Goal: Information Seeking & Learning: Learn about a topic

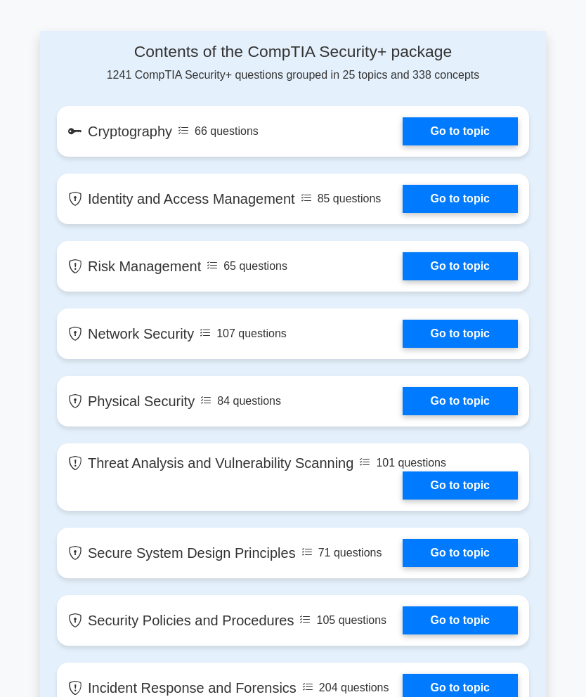
scroll to position [1105, 0]
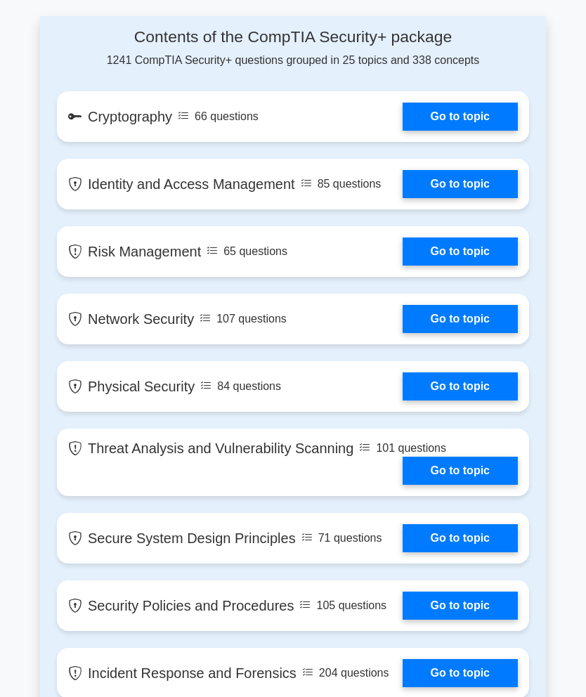
click at [471, 131] on link "Go to topic" at bounding box center [460, 117] width 115 height 28
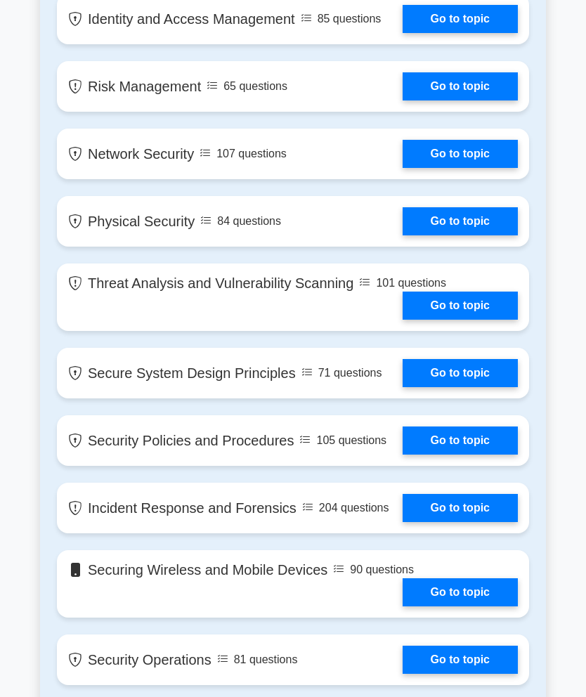
scroll to position [1270, 0]
click at [403, 33] on link "Go to topic" at bounding box center [460, 19] width 115 height 28
click at [414, 168] on link "Go to topic" at bounding box center [460, 154] width 115 height 28
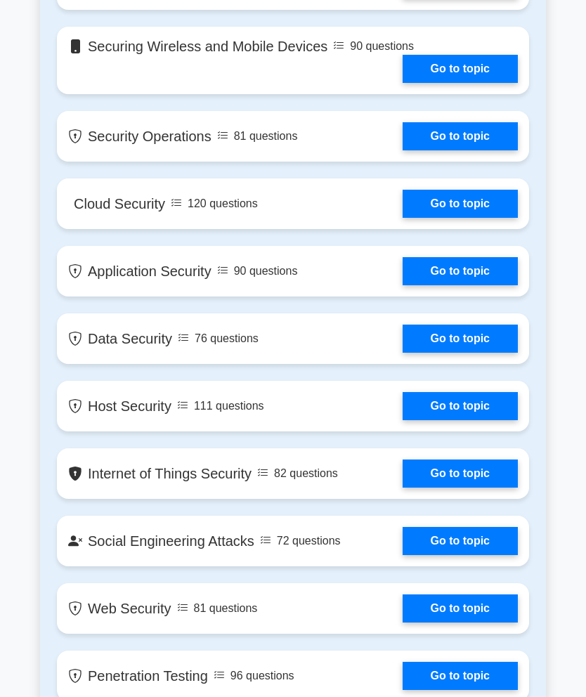
scroll to position [1793, 0]
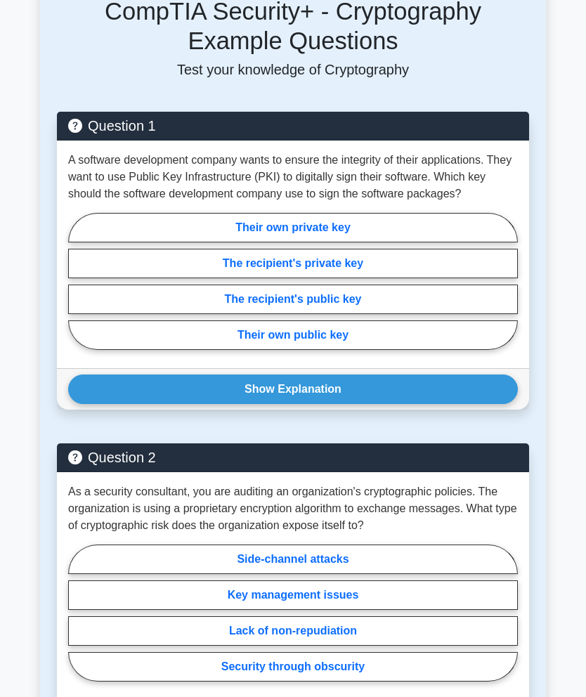
scroll to position [699, 0]
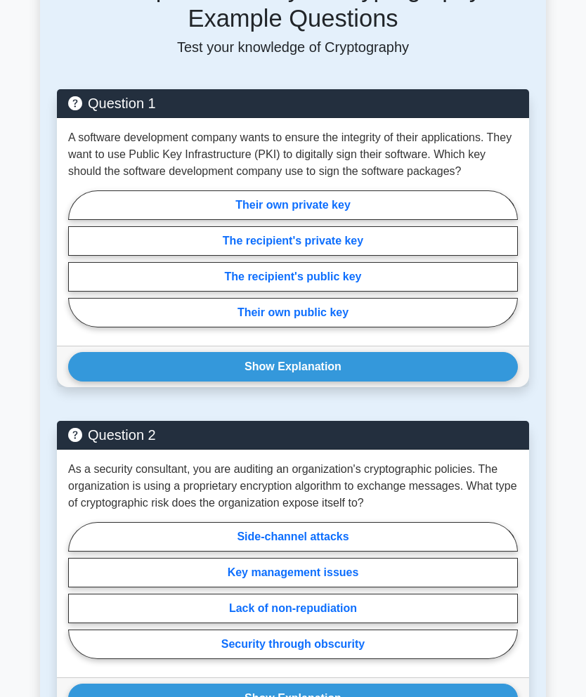
click at [448, 220] on label "Their own private key" at bounding box center [293, 205] width 450 height 30
click at [77, 259] on input "Their own private key" at bounding box center [72, 263] width 9 height 9
radio input "true"
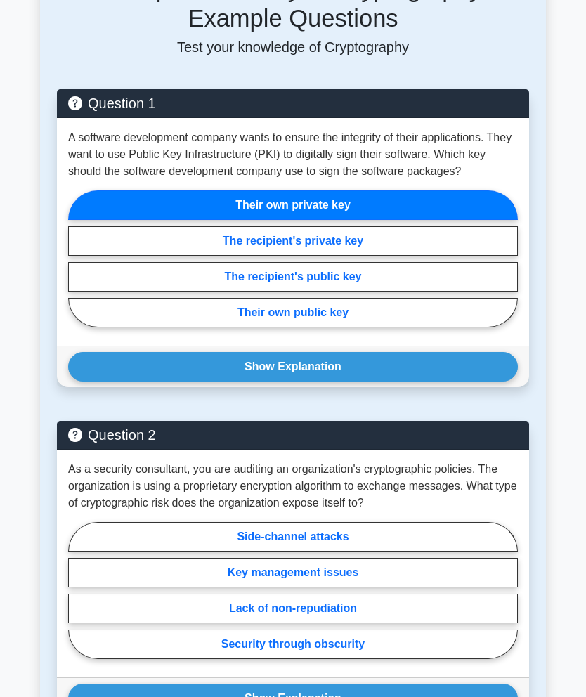
click at [422, 382] on button "Show Explanation" at bounding box center [293, 367] width 450 height 30
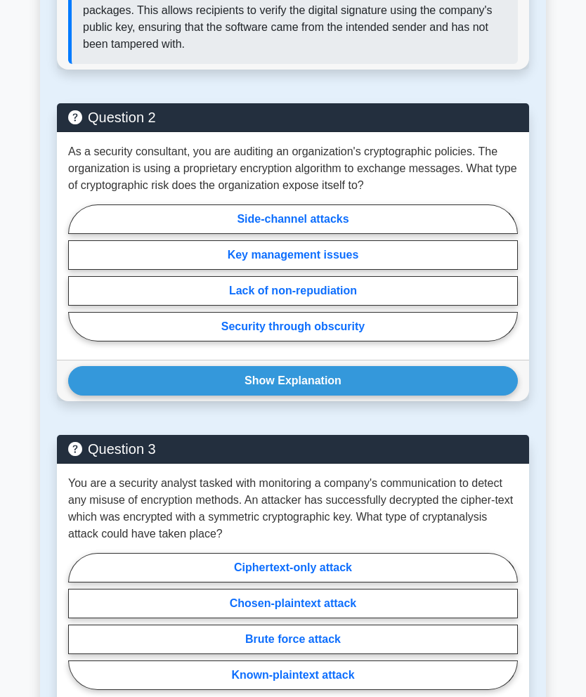
scroll to position [1257, 0]
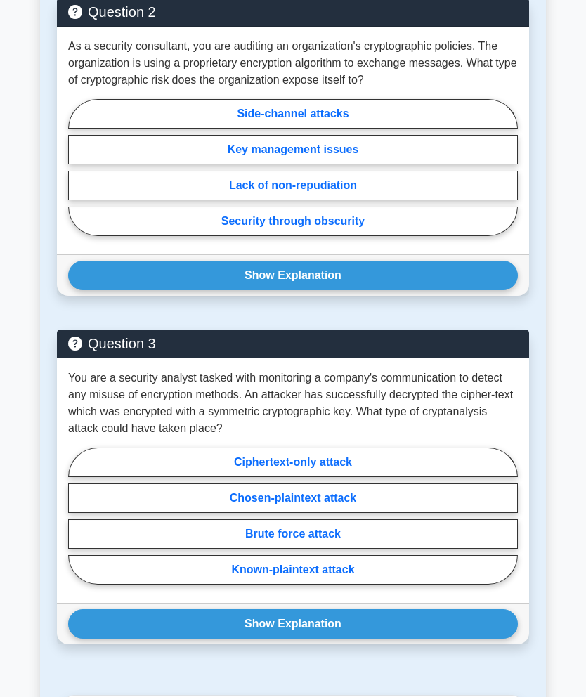
click at [390, 236] on label "Security through obscurity" at bounding box center [293, 222] width 450 height 30
click at [77, 176] on input "Security through obscurity" at bounding box center [72, 171] width 9 height 9
radio input "true"
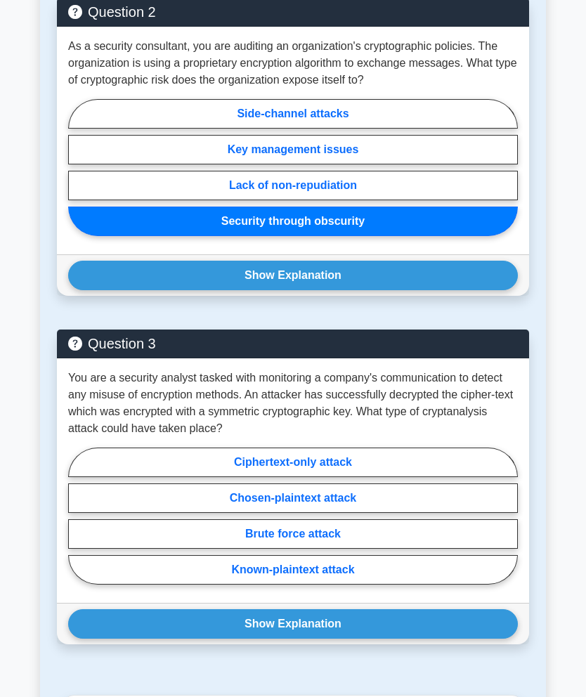
click at [398, 290] on button "Show Explanation" at bounding box center [293, 276] width 450 height 30
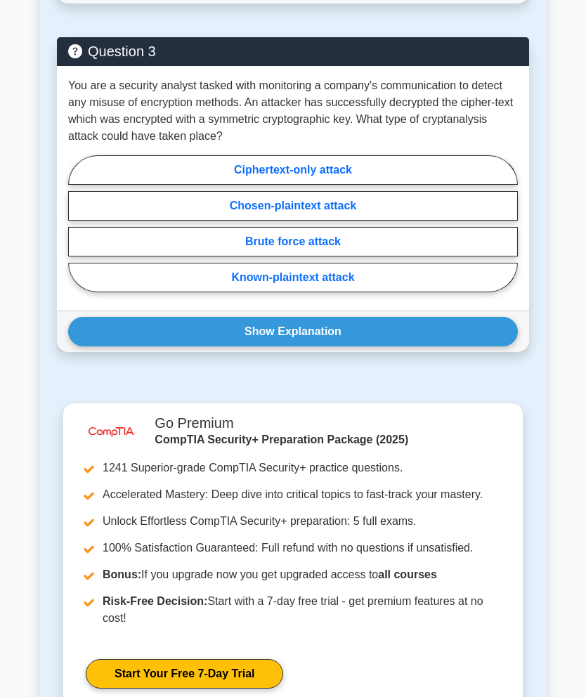
scroll to position [1667, 0]
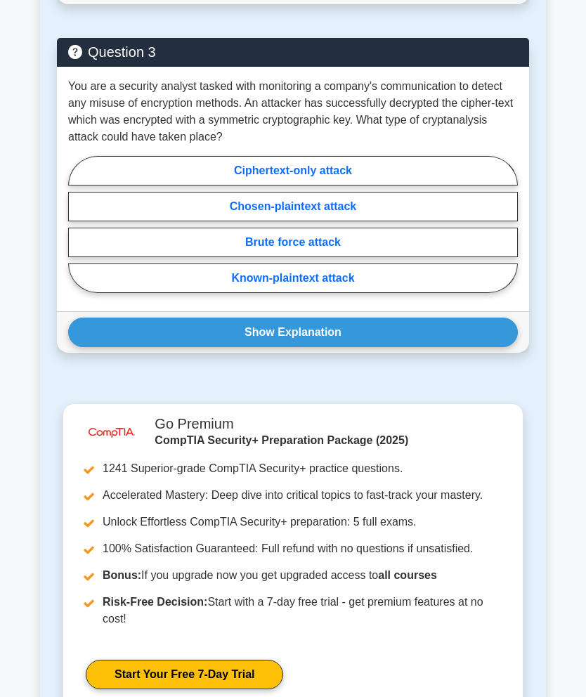
click at [403, 186] on label "Ciphertext-only attack" at bounding box center [293, 171] width 450 height 30
click at [77, 231] on input "Ciphertext-only attack" at bounding box center [72, 228] width 9 height 9
radio input "true"
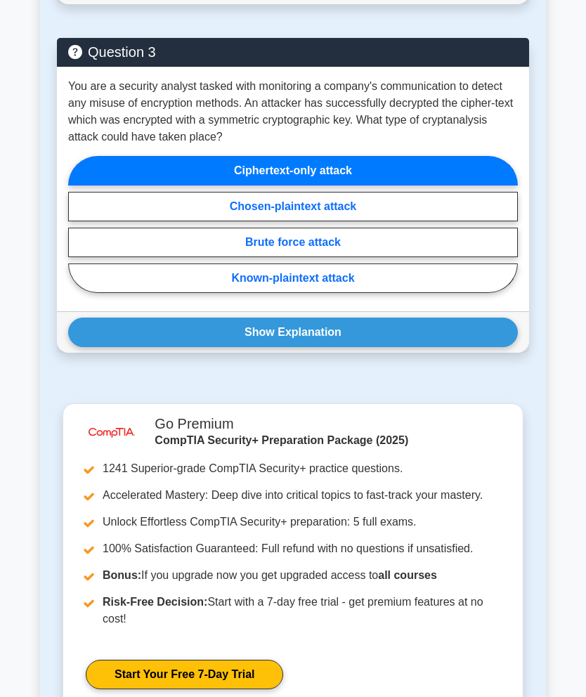
click at [410, 347] on button "Show Explanation" at bounding box center [293, 333] width 450 height 30
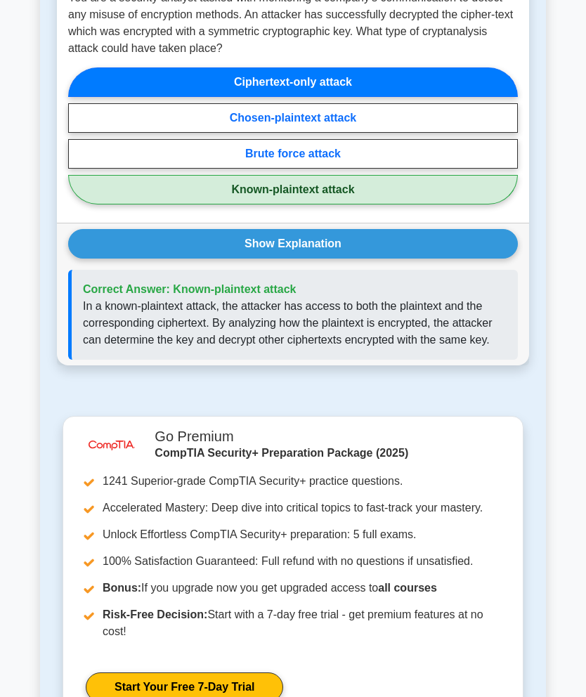
scroll to position [1729, 0]
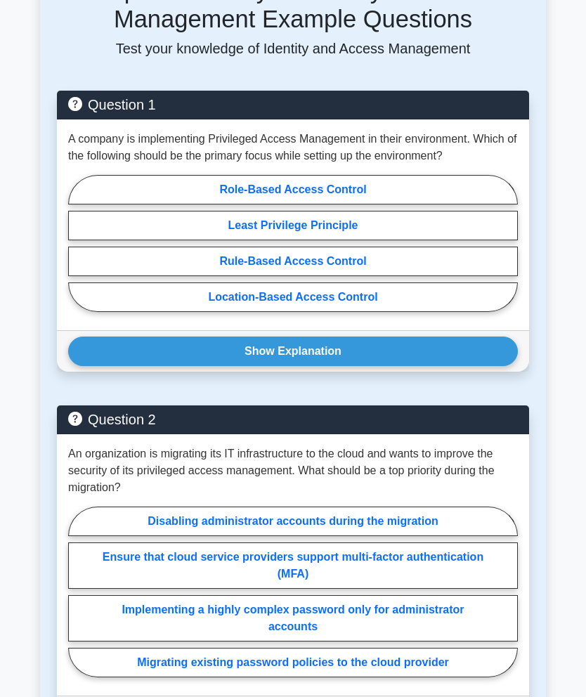
scroll to position [744, 0]
click at [138, 204] on label "Role-Based Access Control" at bounding box center [293, 190] width 450 height 30
click at [77, 252] on input "Role-Based Access Control" at bounding box center [72, 246] width 9 height 9
radio input "true"
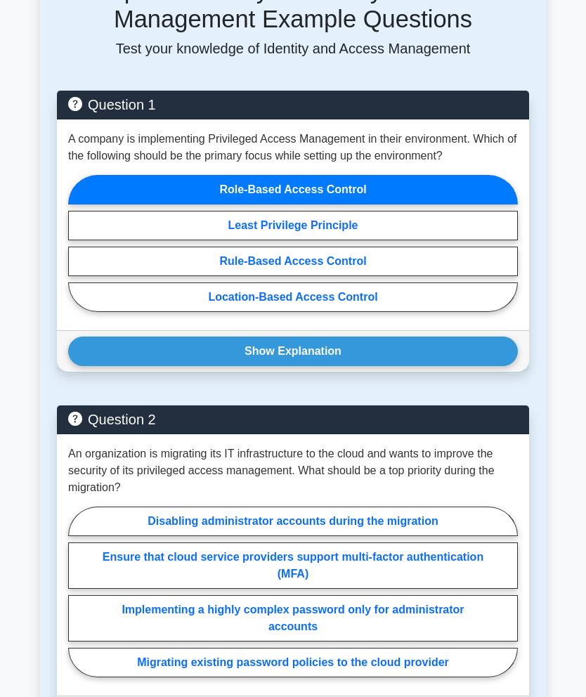
click at [116, 366] on button "Show Explanation" at bounding box center [293, 352] width 450 height 30
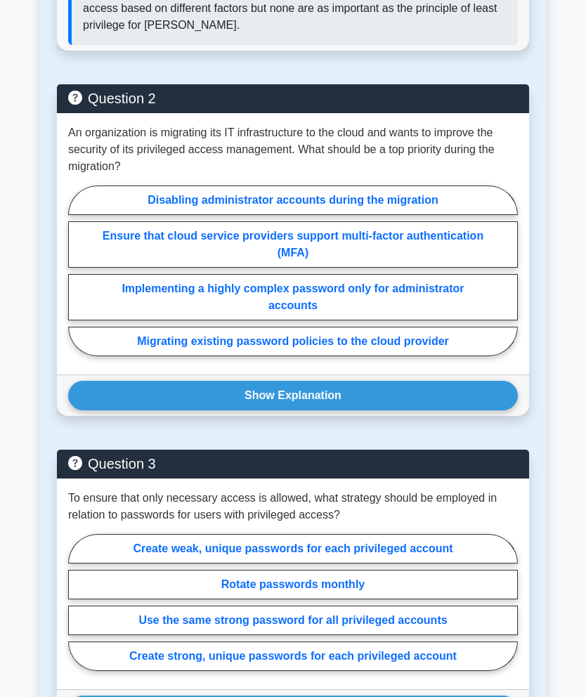
scroll to position [1203, 0]
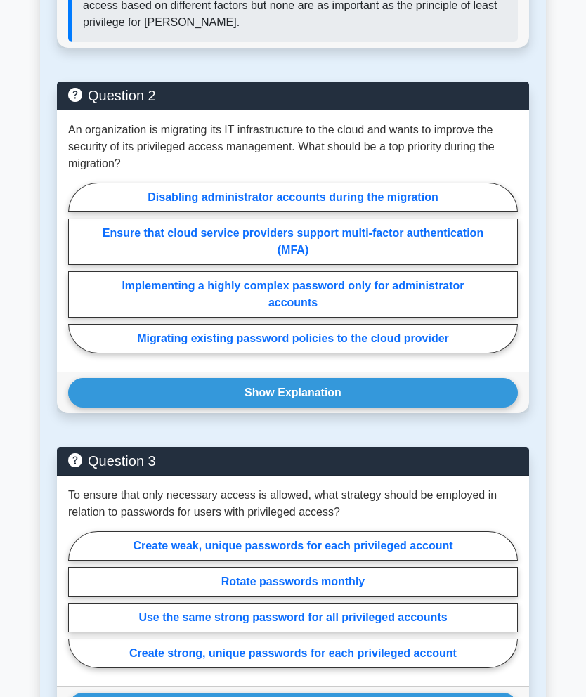
click at [141, 265] on label "Ensure that cloud service providers support multi-factor authentication (MFA)" at bounding box center [293, 242] width 450 height 46
click at [77, 276] on input "Ensure that cloud service providers support multi-factor authentication (MFA)" at bounding box center [72, 271] width 9 height 9
radio input "true"
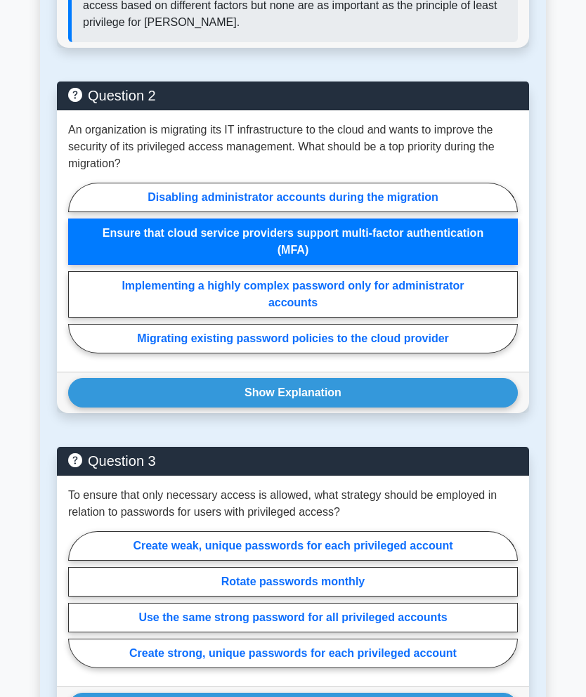
click at [119, 408] on button "Show Explanation" at bounding box center [293, 393] width 450 height 30
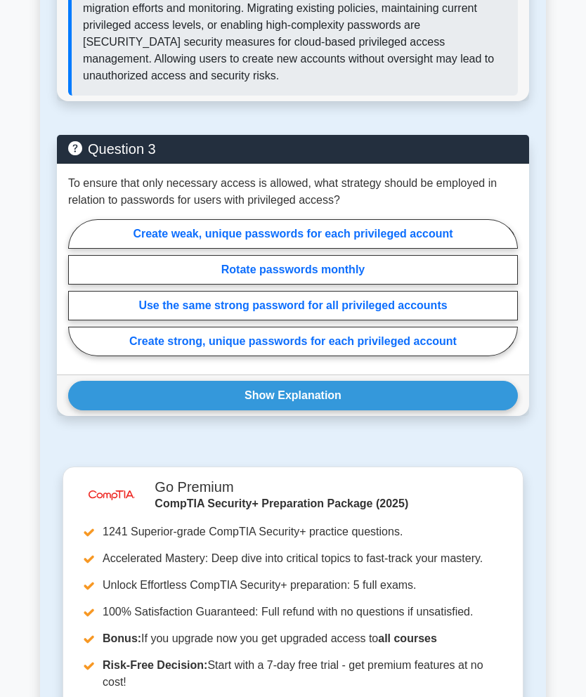
scroll to position [1807, 0]
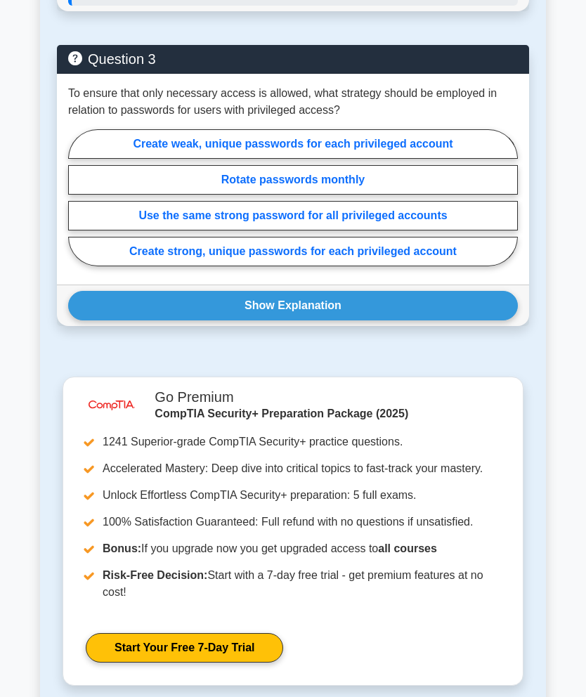
click at [123, 273] on div "Create weak, unique passwords for each privileged account Rotate passwords mont…" at bounding box center [293, 201] width 450 height 143
click at [149, 266] on label "Create strong, unique passwords for each privileged account" at bounding box center [293, 252] width 450 height 30
click at [77, 206] on input "Create strong, unique passwords for each privileged account" at bounding box center [72, 201] width 9 height 9
radio input "true"
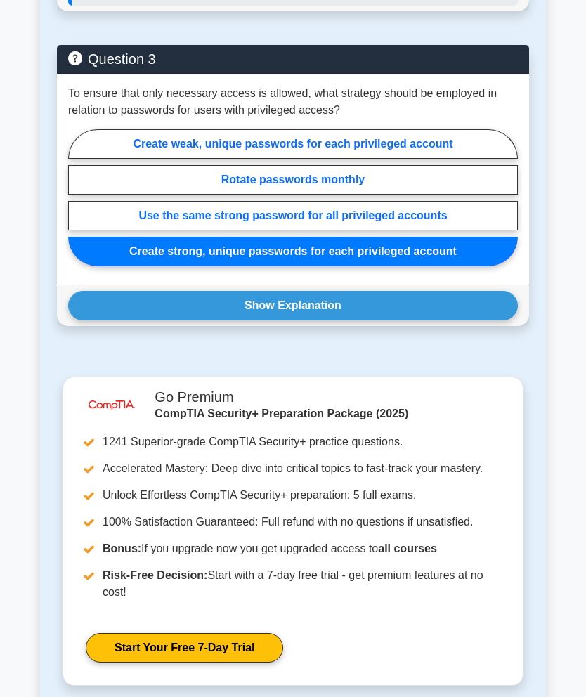
click at [108, 320] on button "Show Explanation" at bounding box center [293, 306] width 450 height 30
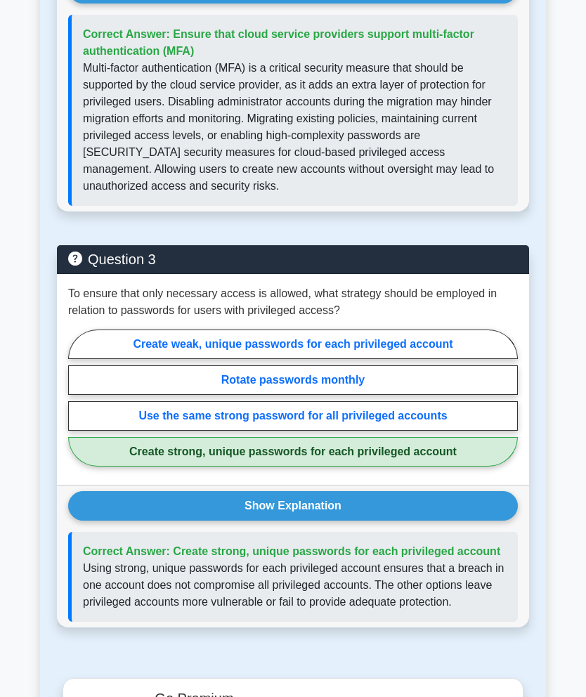
scroll to position [1558, 0]
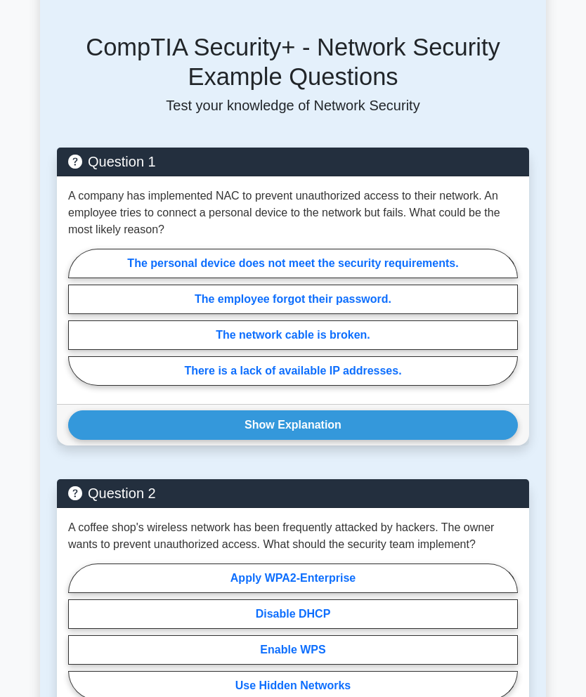
scroll to position [779, 0]
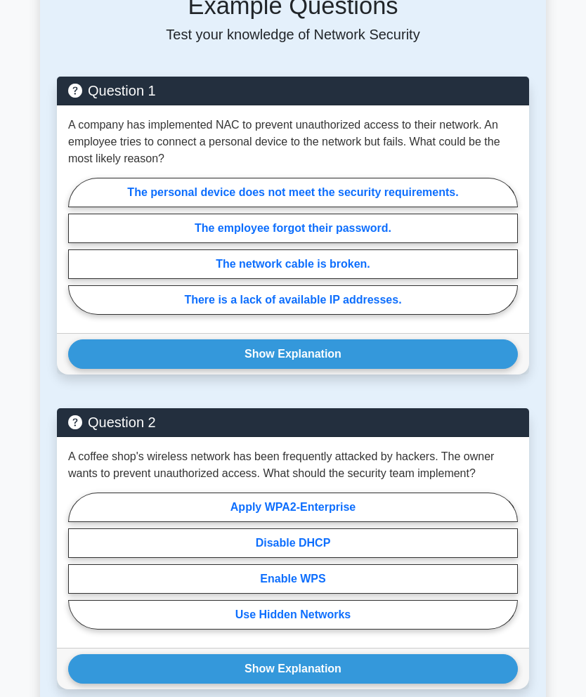
click at [105, 239] on div "The personal device does not meet the security requirements. The employee forgo…" at bounding box center [293, 249] width 450 height 143
click at [102, 207] on label "The personal device does not meet the security requirements." at bounding box center [293, 193] width 450 height 30
click at [77, 246] on input "The personal device does not meet the security requirements." at bounding box center [72, 250] width 9 height 9
radio input "true"
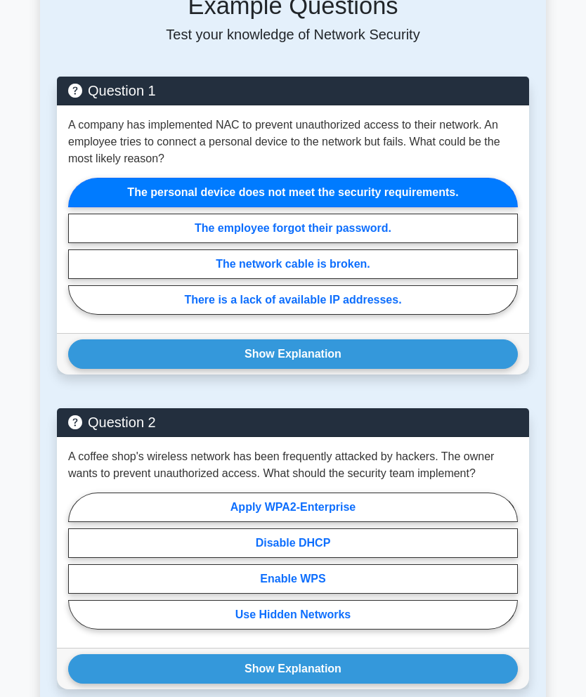
click at [101, 207] on label "The personal device does not meet the security requirements." at bounding box center [293, 193] width 450 height 30
click at [77, 246] on input "The personal device does not meet the security requirements." at bounding box center [72, 250] width 9 height 9
click at [106, 369] on button "Show Explanation" at bounding box center [293, 354] width 450 height 30
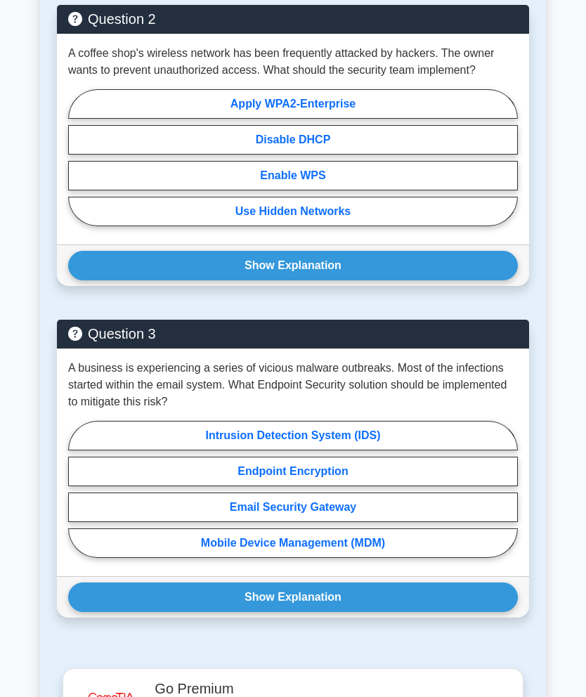
scroll to position [1284, 0]
click at [123, 119] on label "Apply WPA2-Enterprise" at bounding box center [293, 104] width 450 height 30
click at [77, 167] on input "Apply WPA2-Enterprise" at bounding box center [72, 161] width 9 height 9
radio input "true"
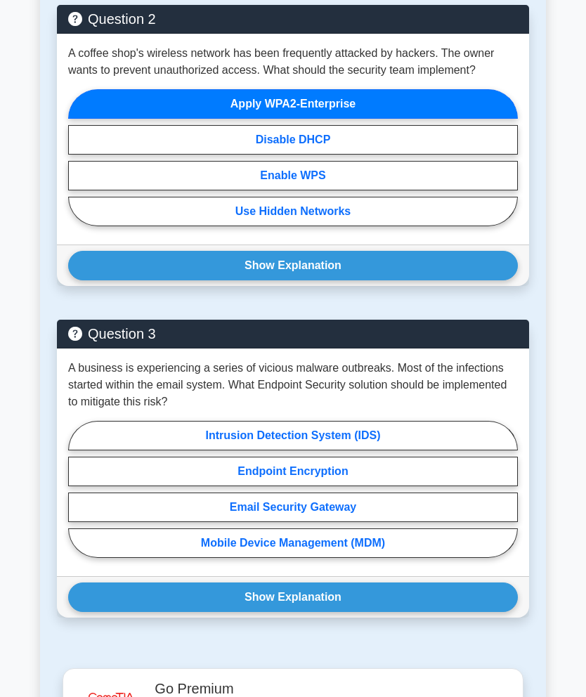
click at [99, 280] on button "Show Explanation" at bounding box center [293, 266] width 450 height 30
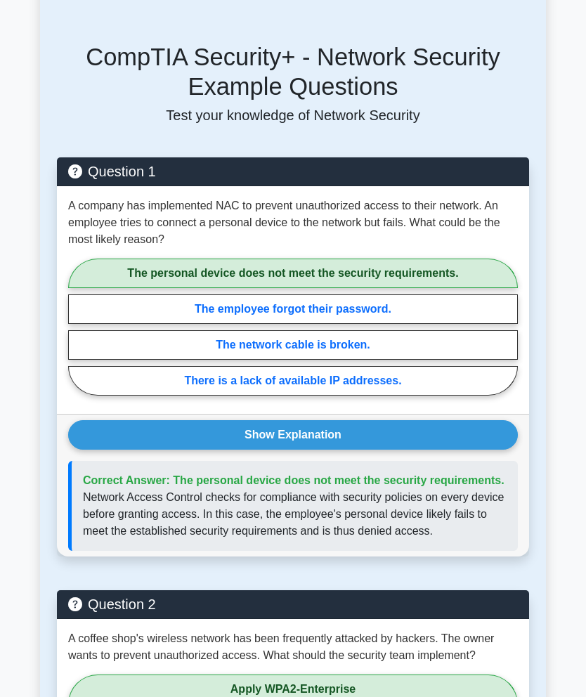
scroll to position [652, 0]
